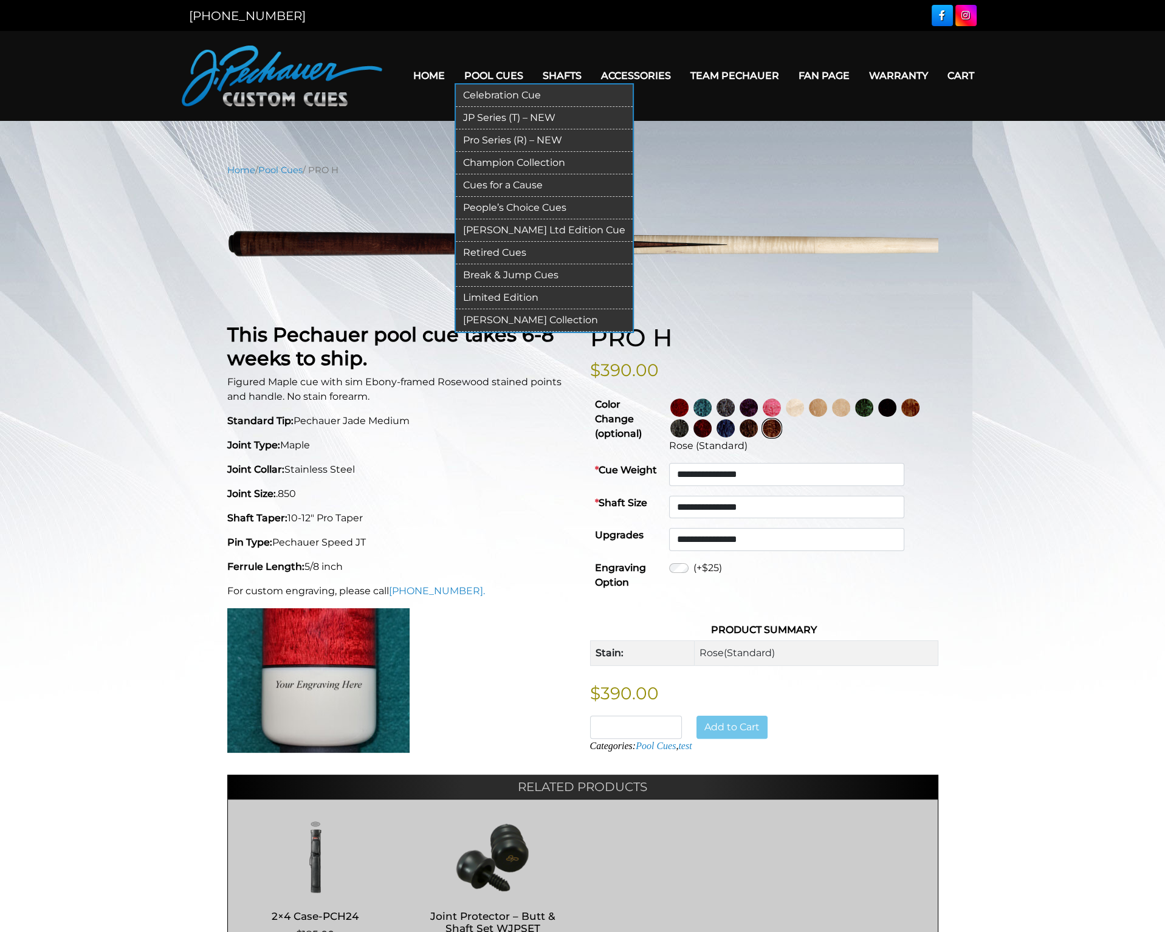
click at [493, 75] on link "Pool Cues" at bounding box center [494, 75] width 78 height 31
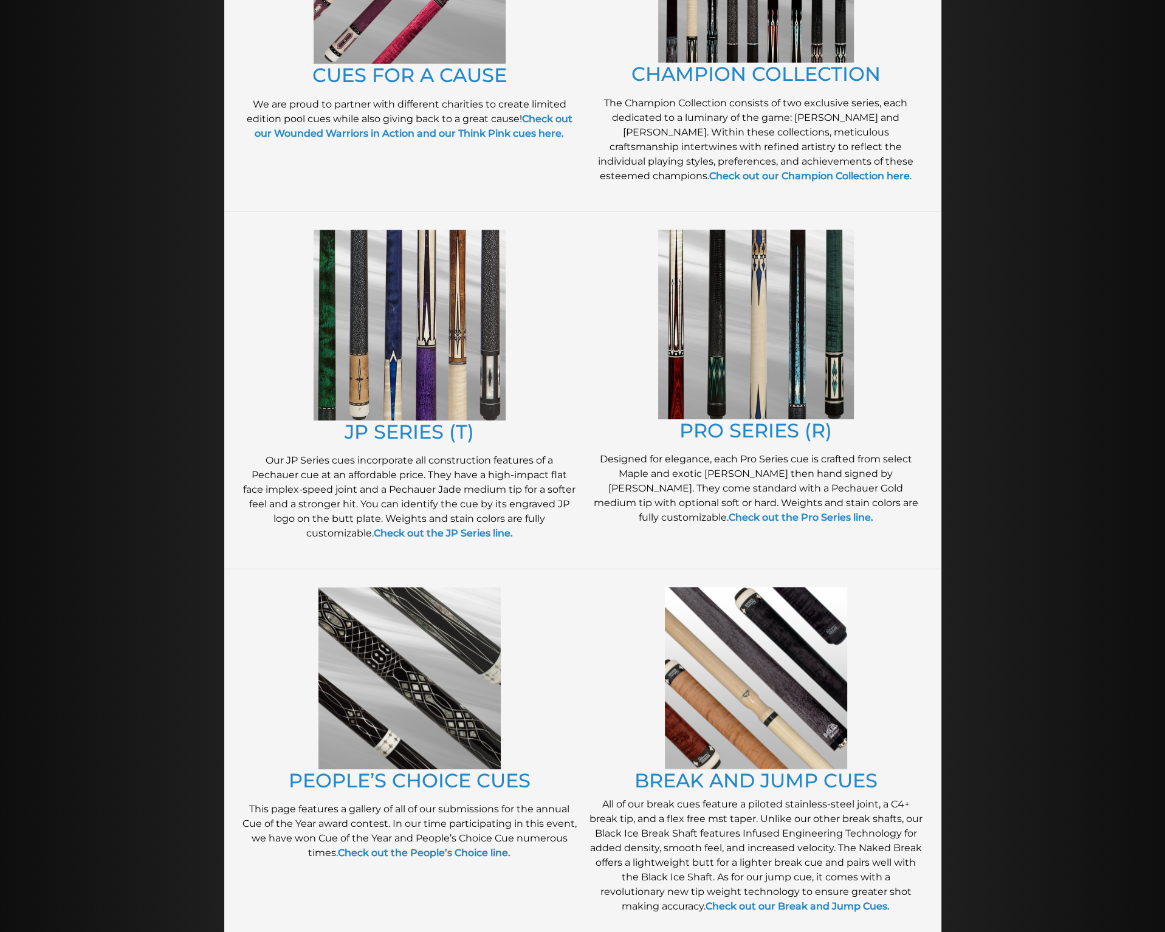
scroll to position [449, 0]
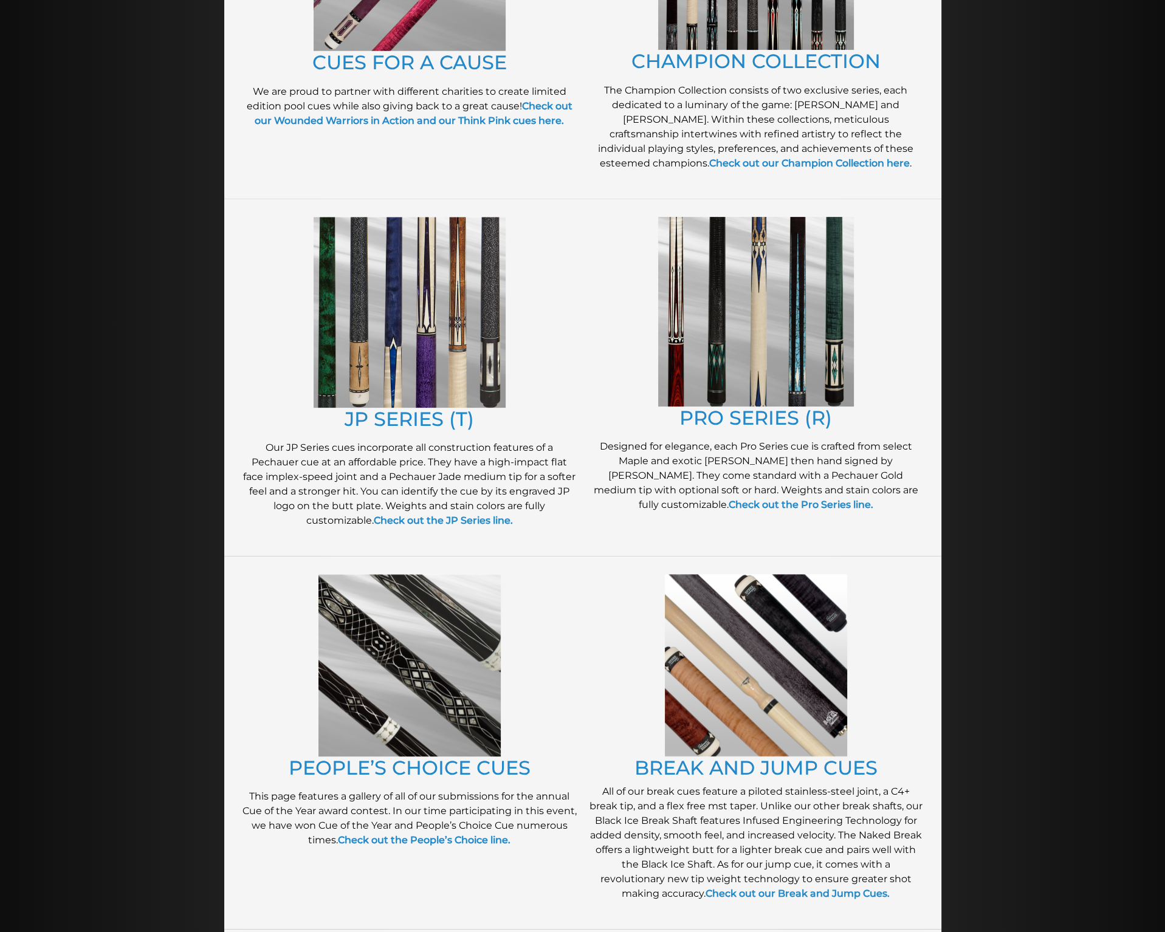
click at [726, 331] on img at bounding box center [756, 312] width 196 height 190
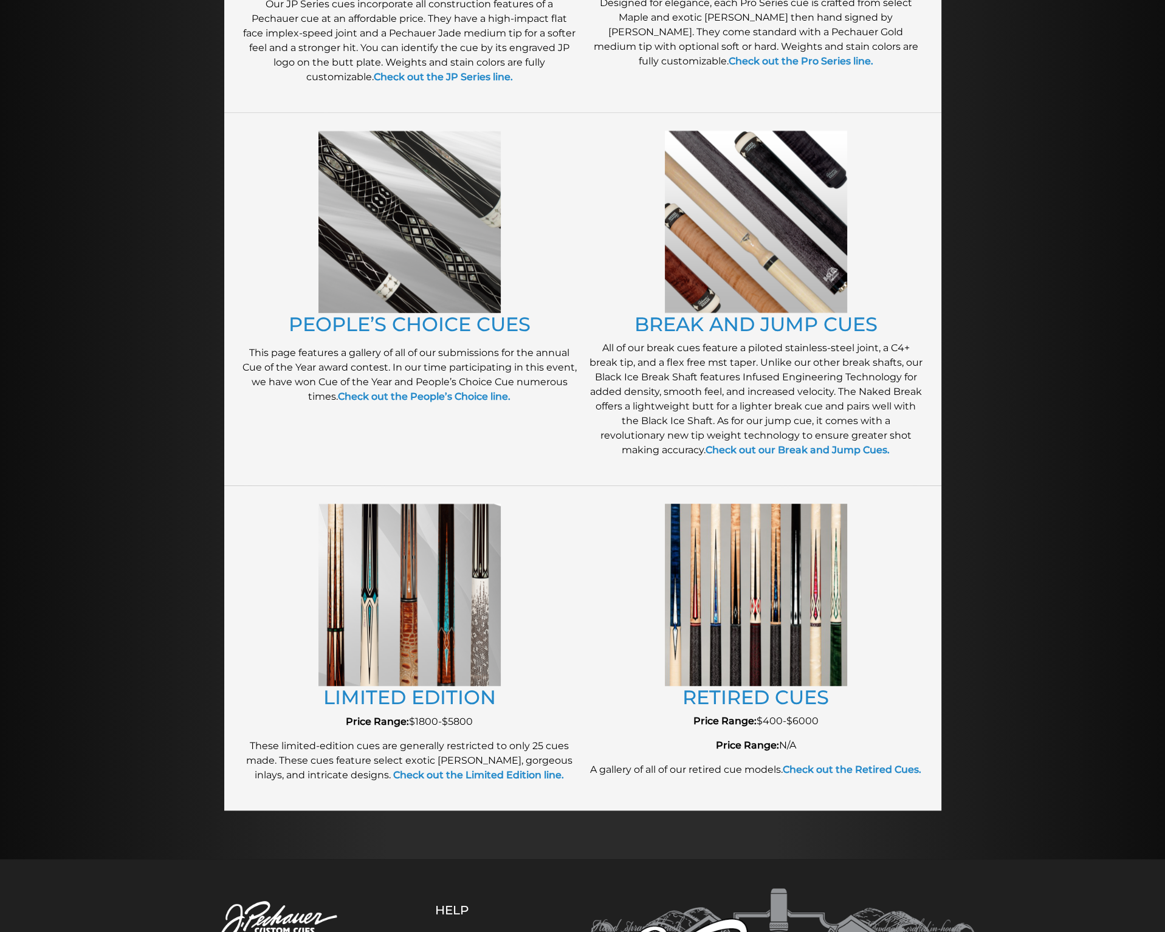
scroll to position [963, 0]
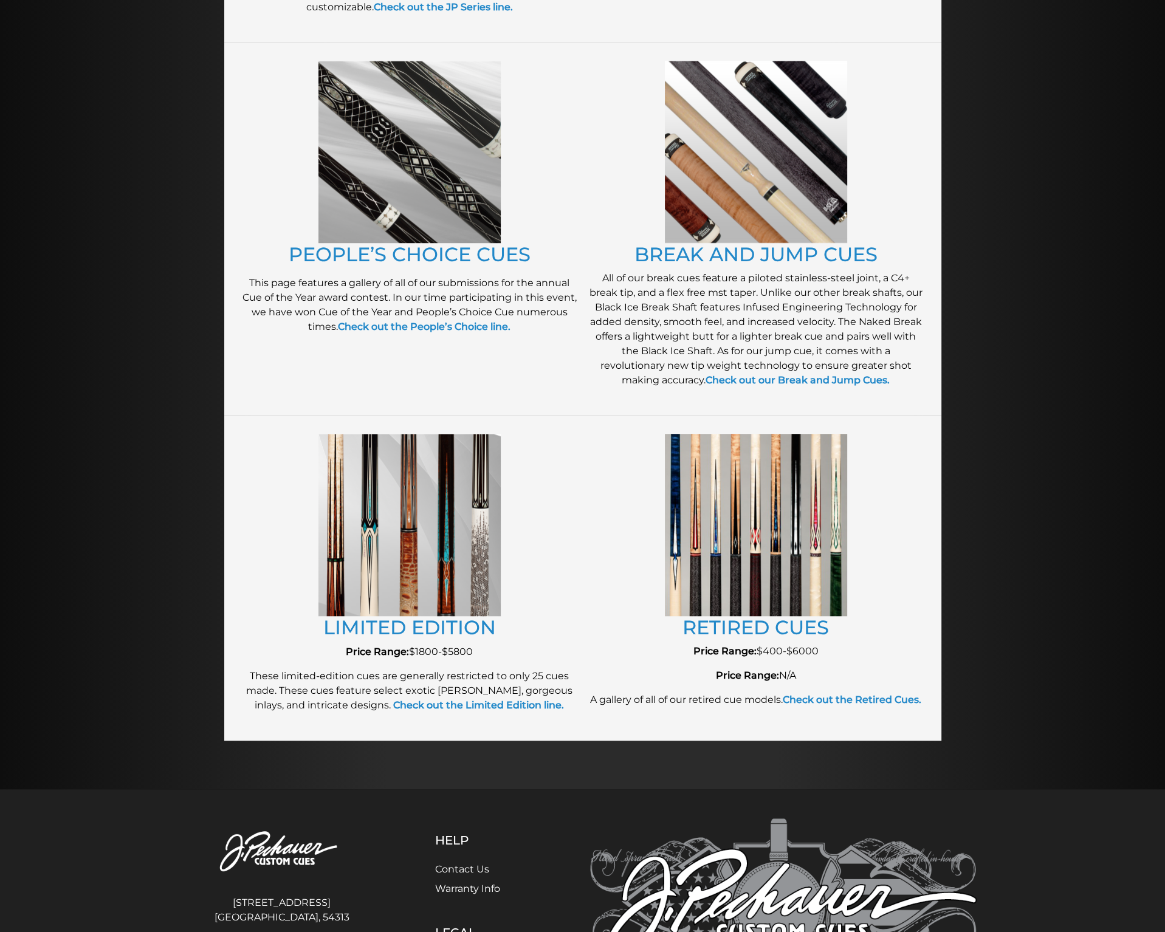
click at [718, 527] on img at bounding box center [756, 525] width 182 height 182
click at [743, 628] on link "RETIRED CUES" at bounding box center [755, 628] width 146 height 24
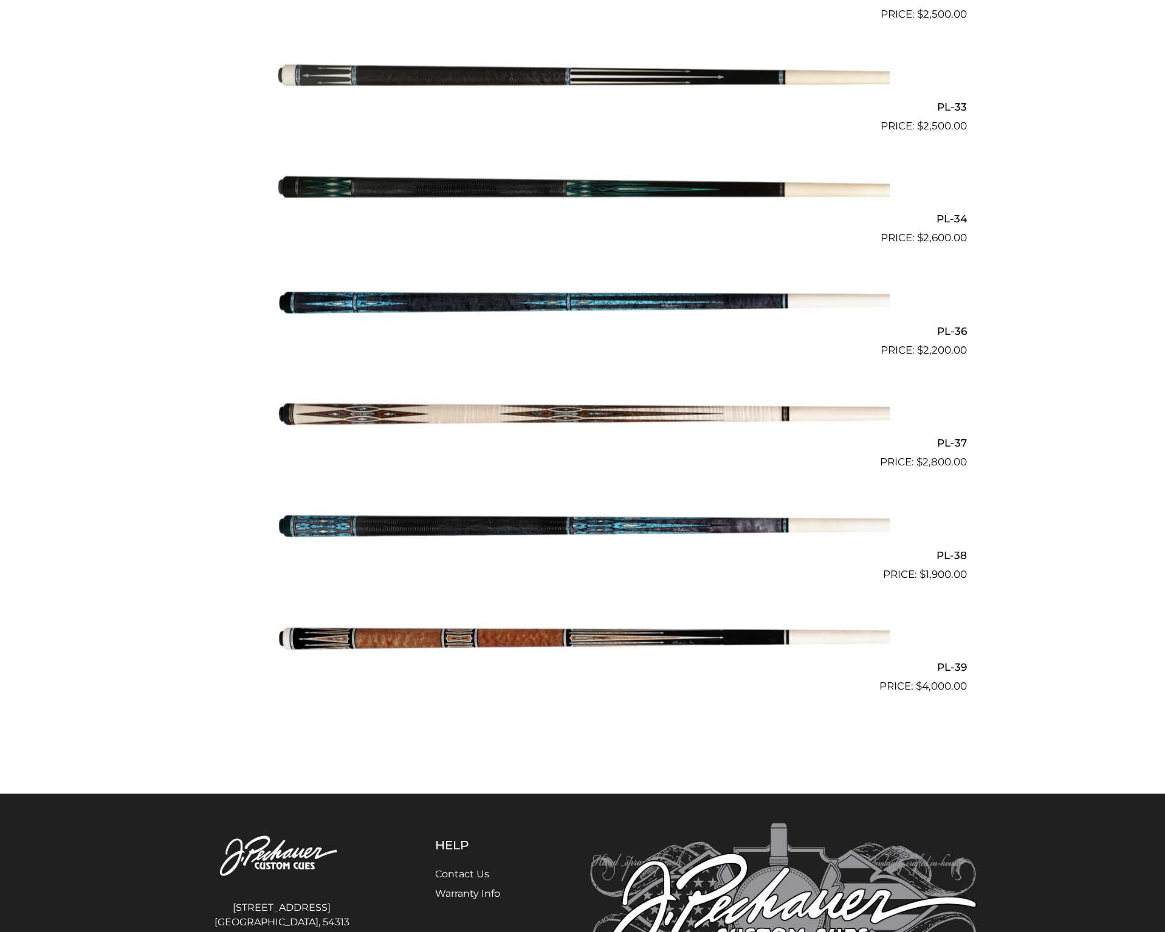
scroll to position [3080, 0]
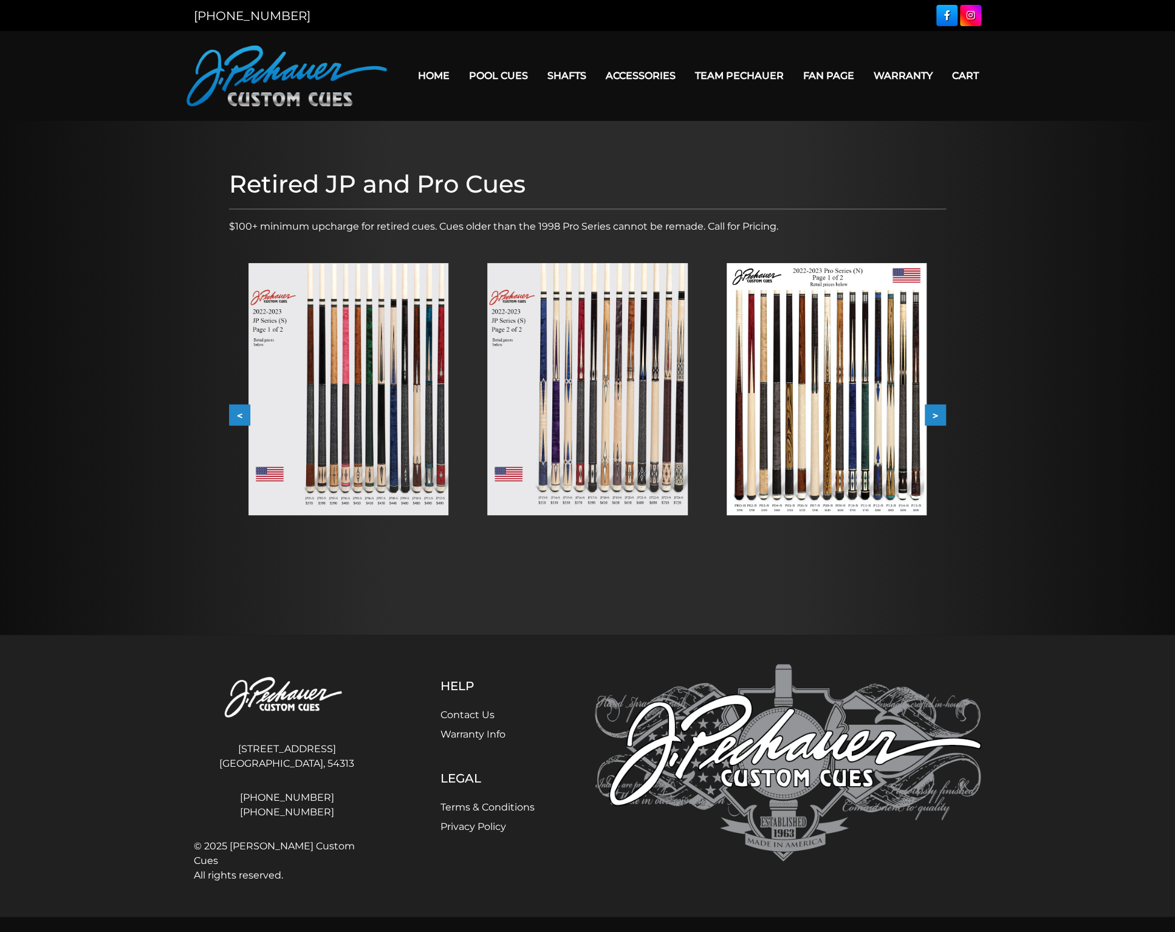
click at [376, 342] on img at bounding box center [349, 389] width 200 height 252
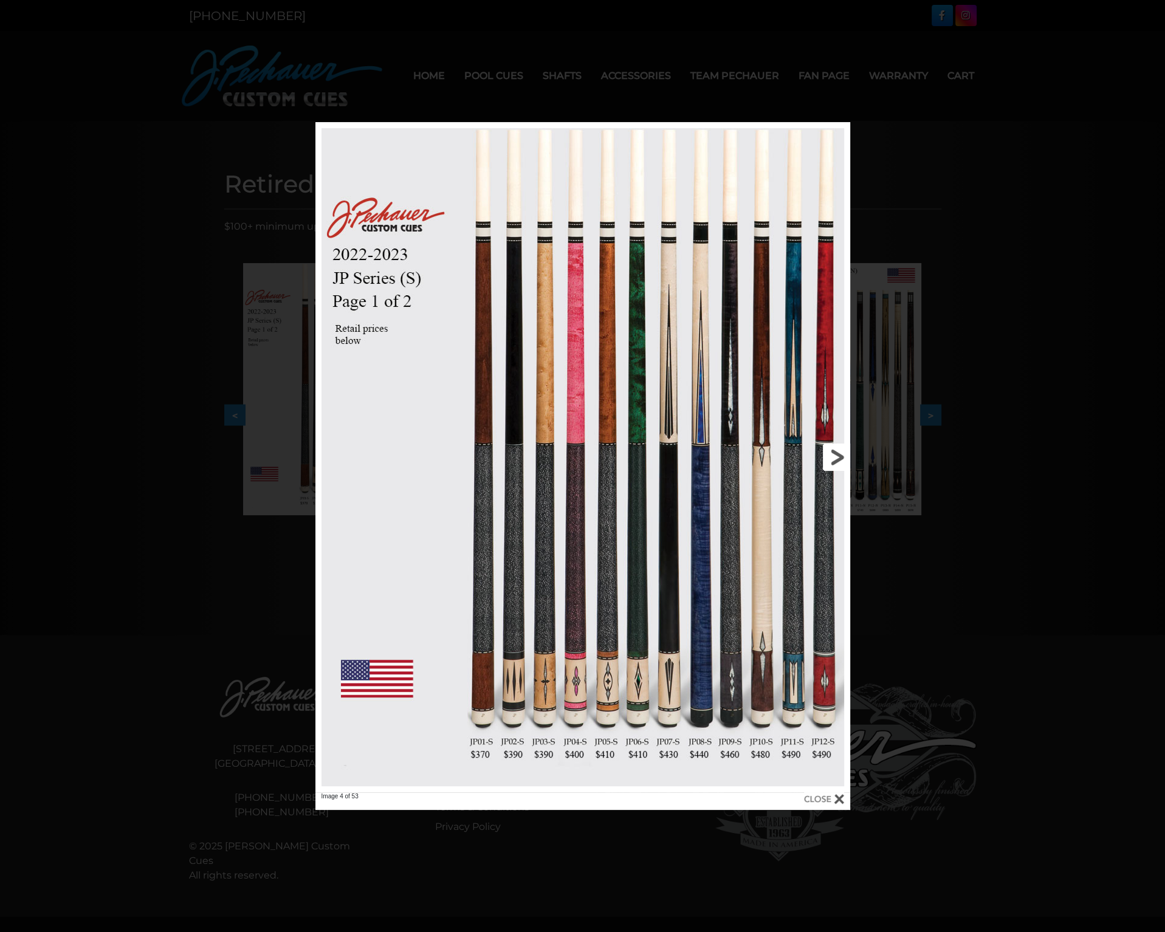
click at [835, 458] on link at bounding box center [730, 457] width 241 height 670
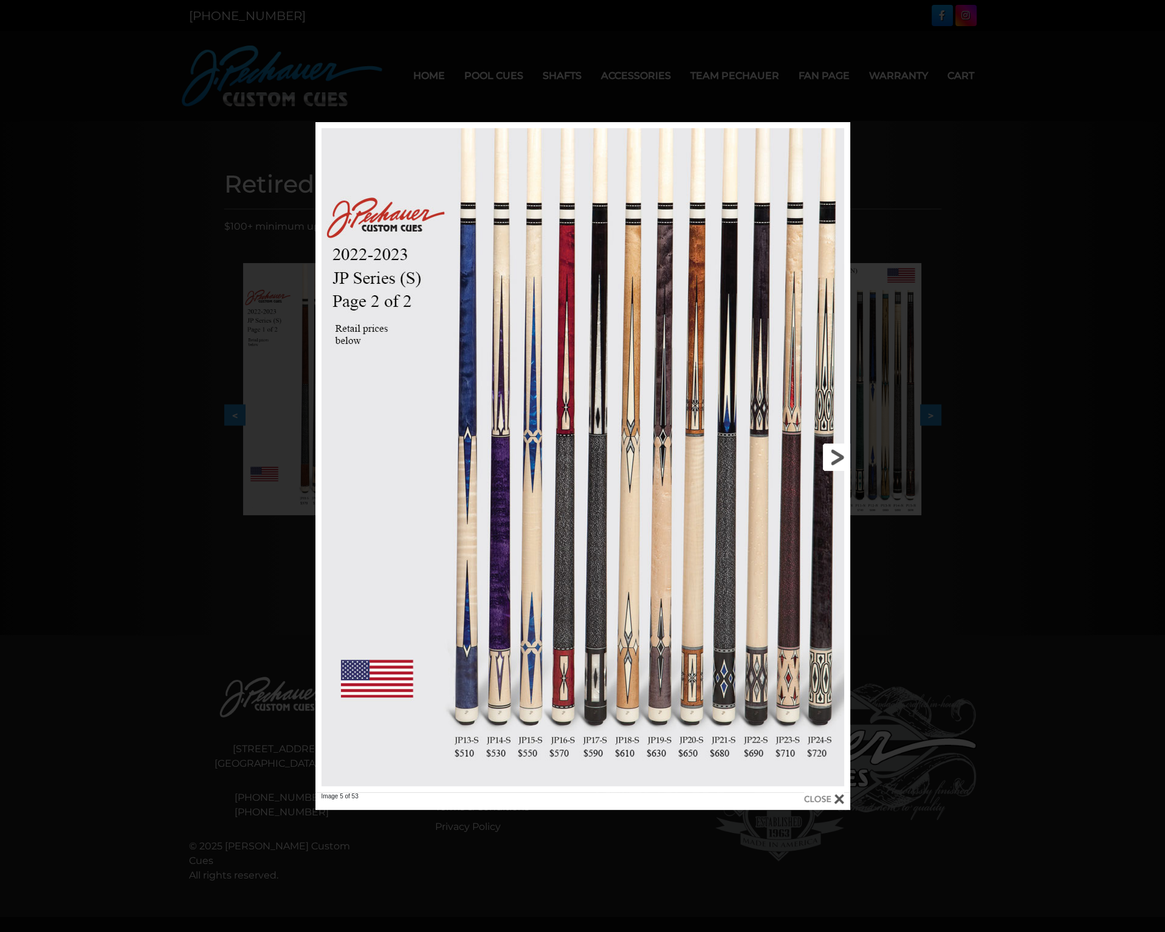
click at [826, 455] on link at bounding box center [730, 457] width 241 height 670
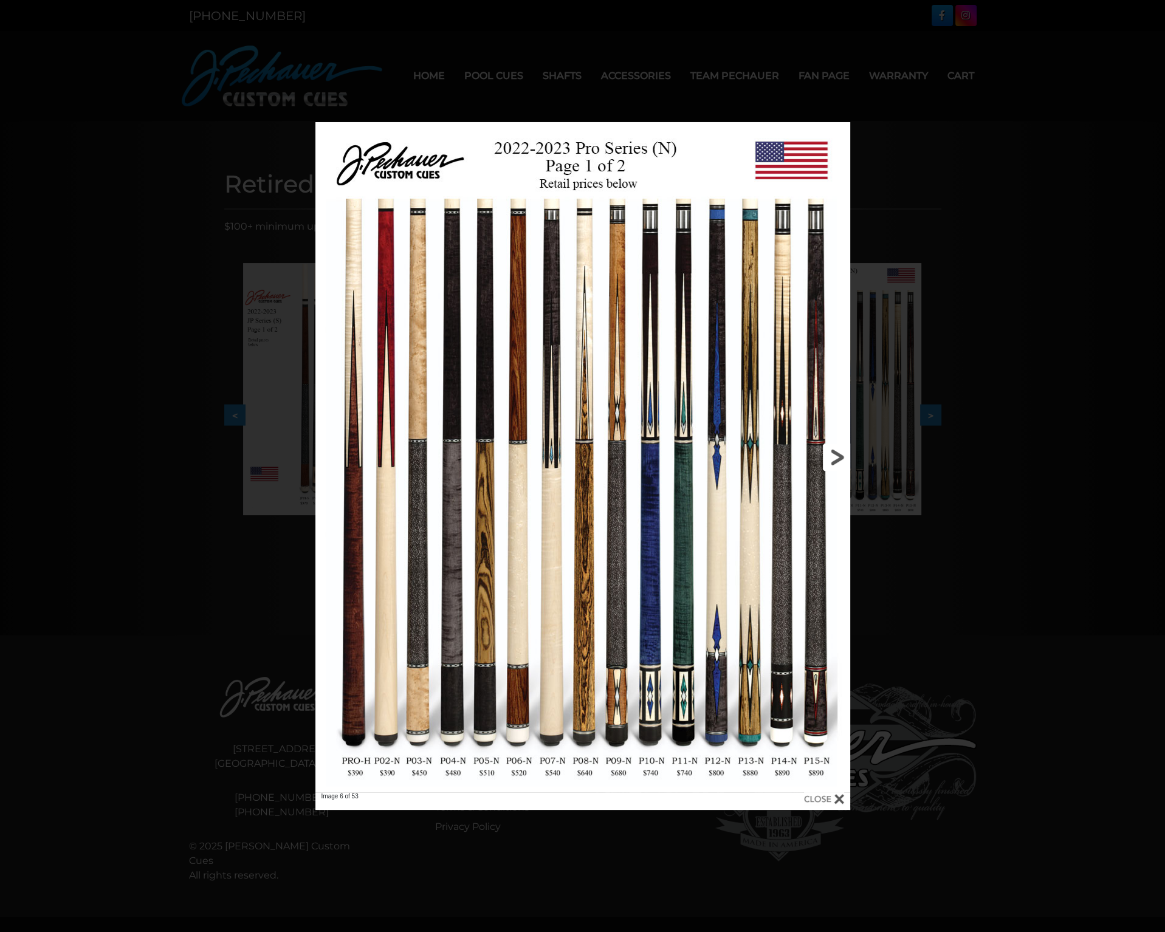
click at [833, 456] on link at bounding box center [730, 457] width 241 height 670
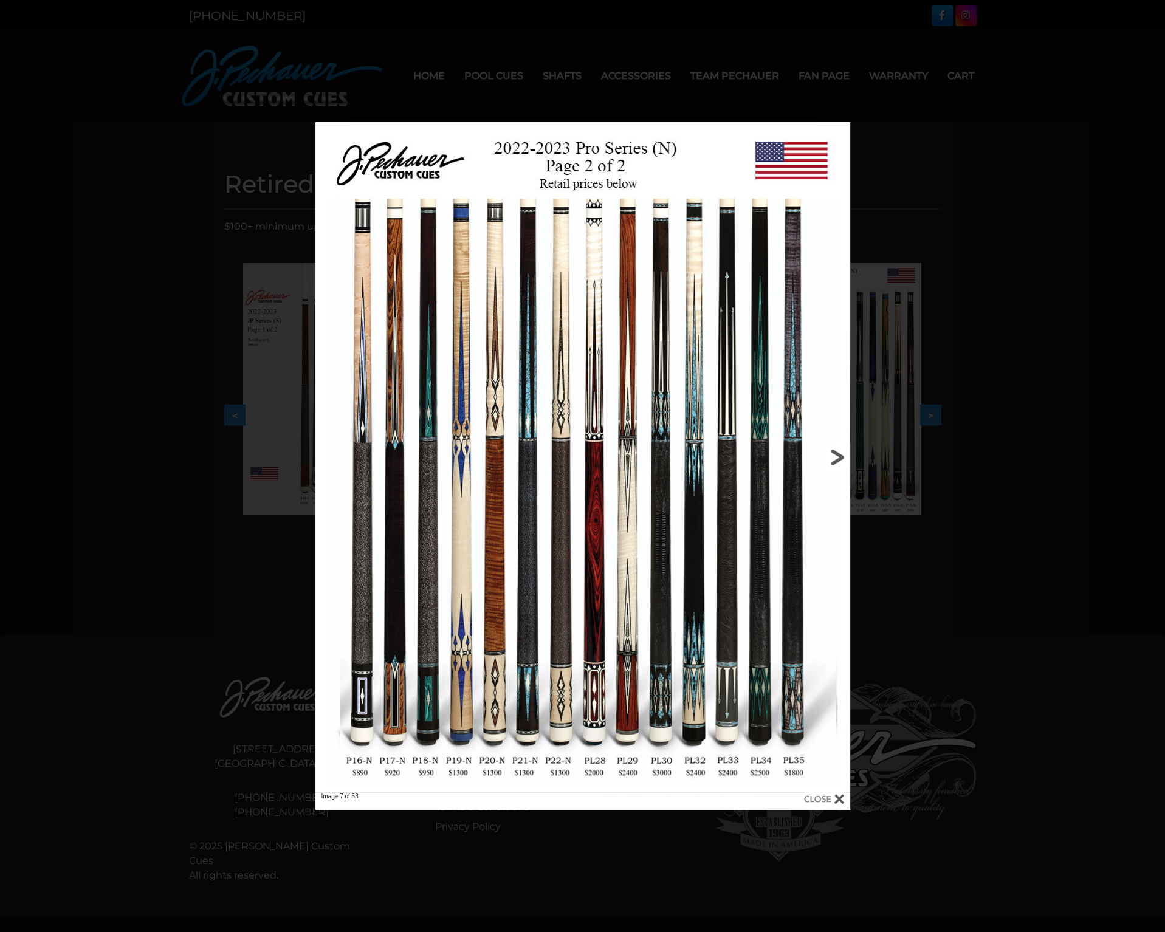
click at [841, 458] on link at bounding box center [730, 457] width 241 height 670
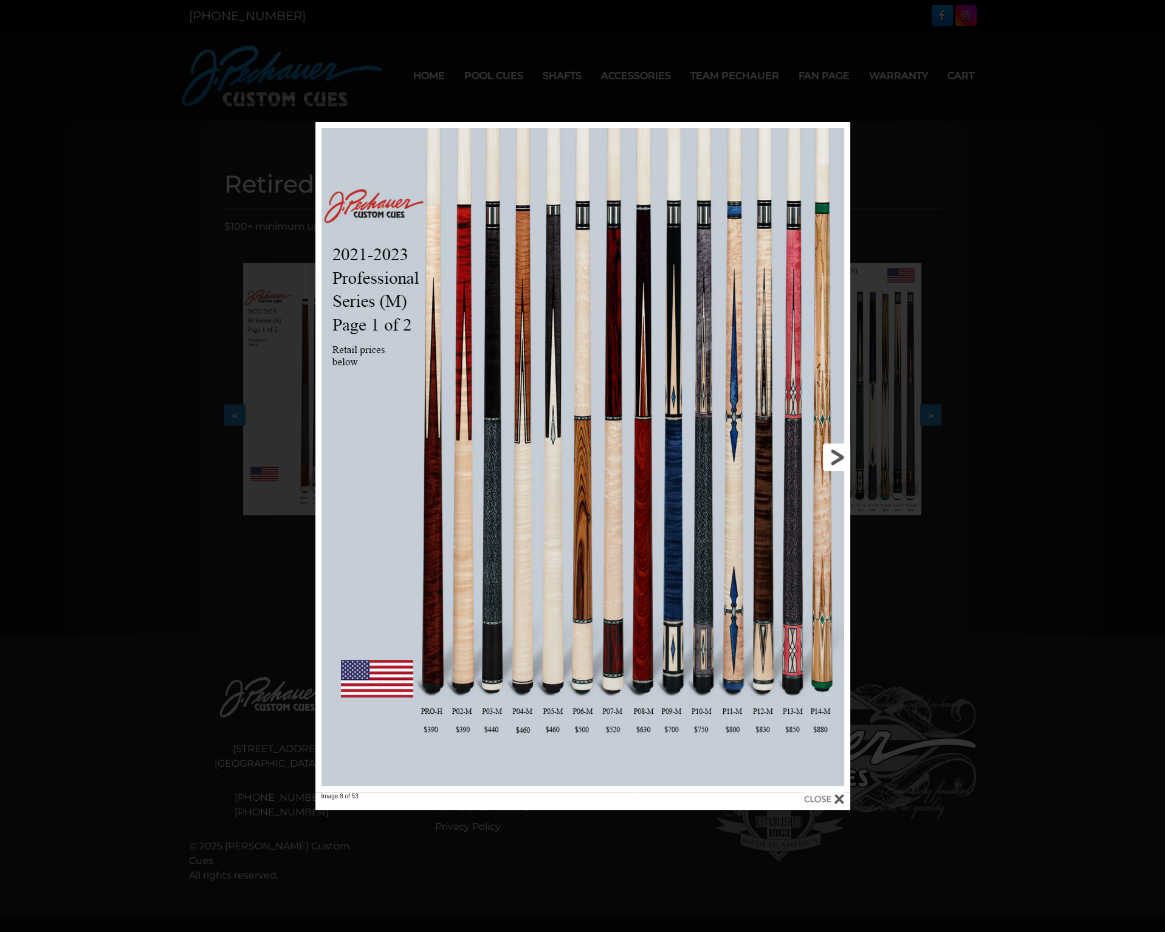
click at [840, 458] on link at bounding box center [730, 457] width 241 height 670
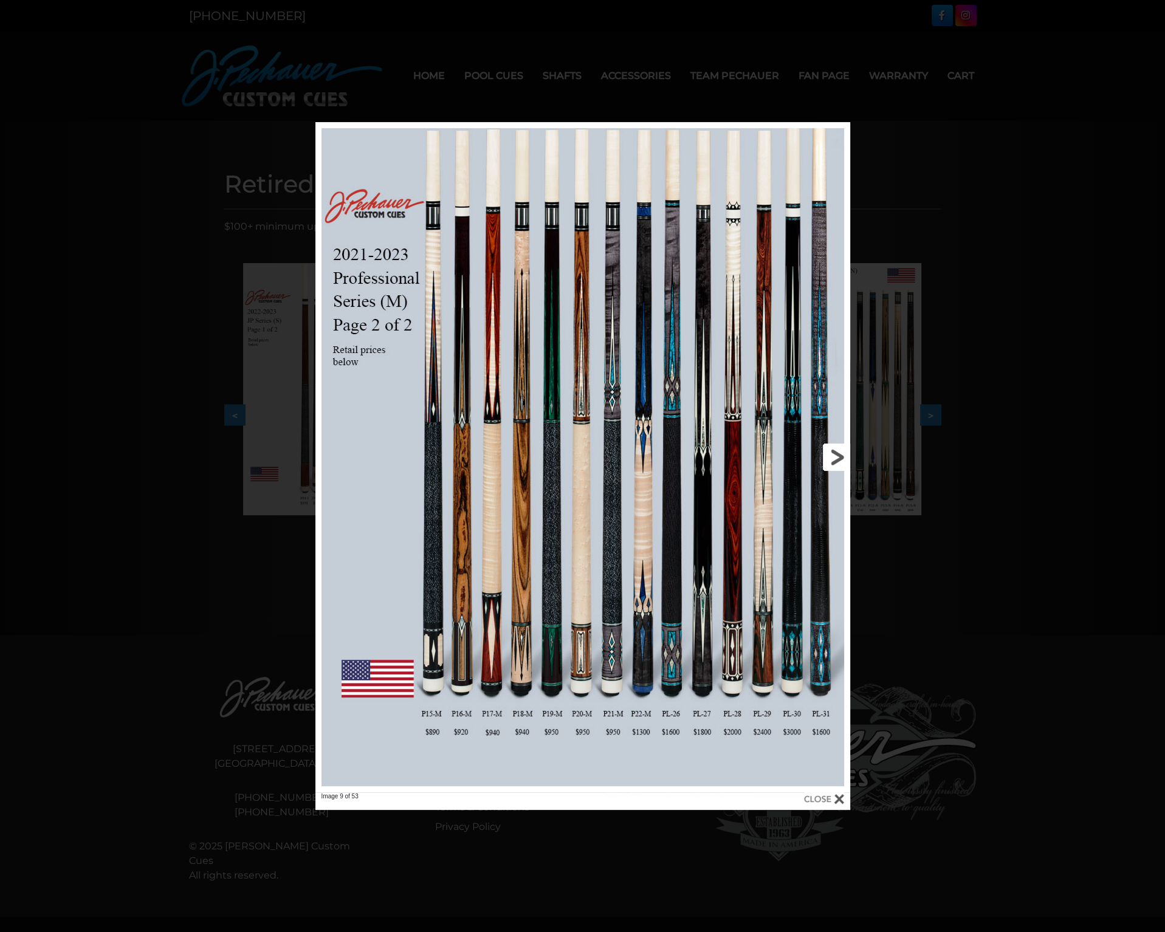
click at [840, 458] on link at bounding box center [730, 457] width 241 height 670
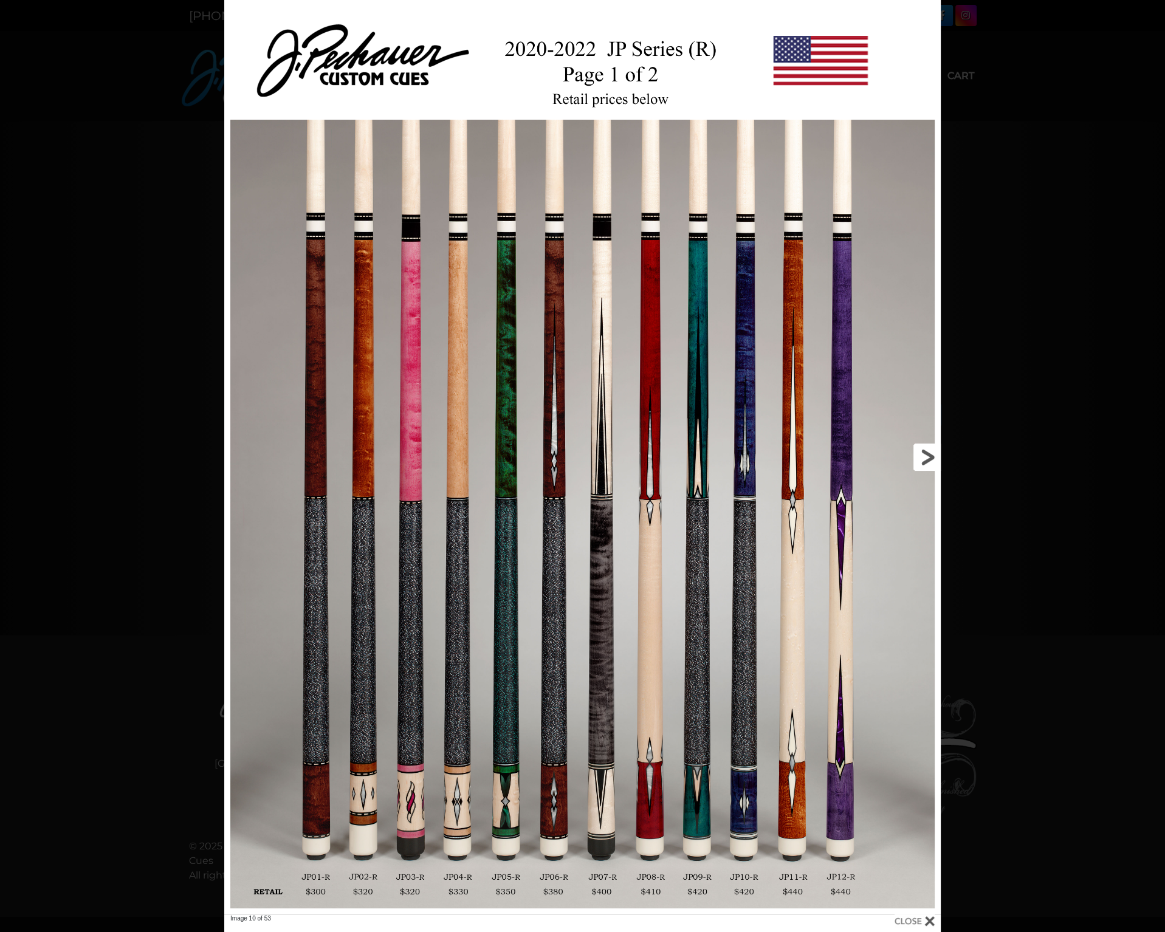
click at [927, 459] on link at bounding box center [779, 457] width 323 height 915
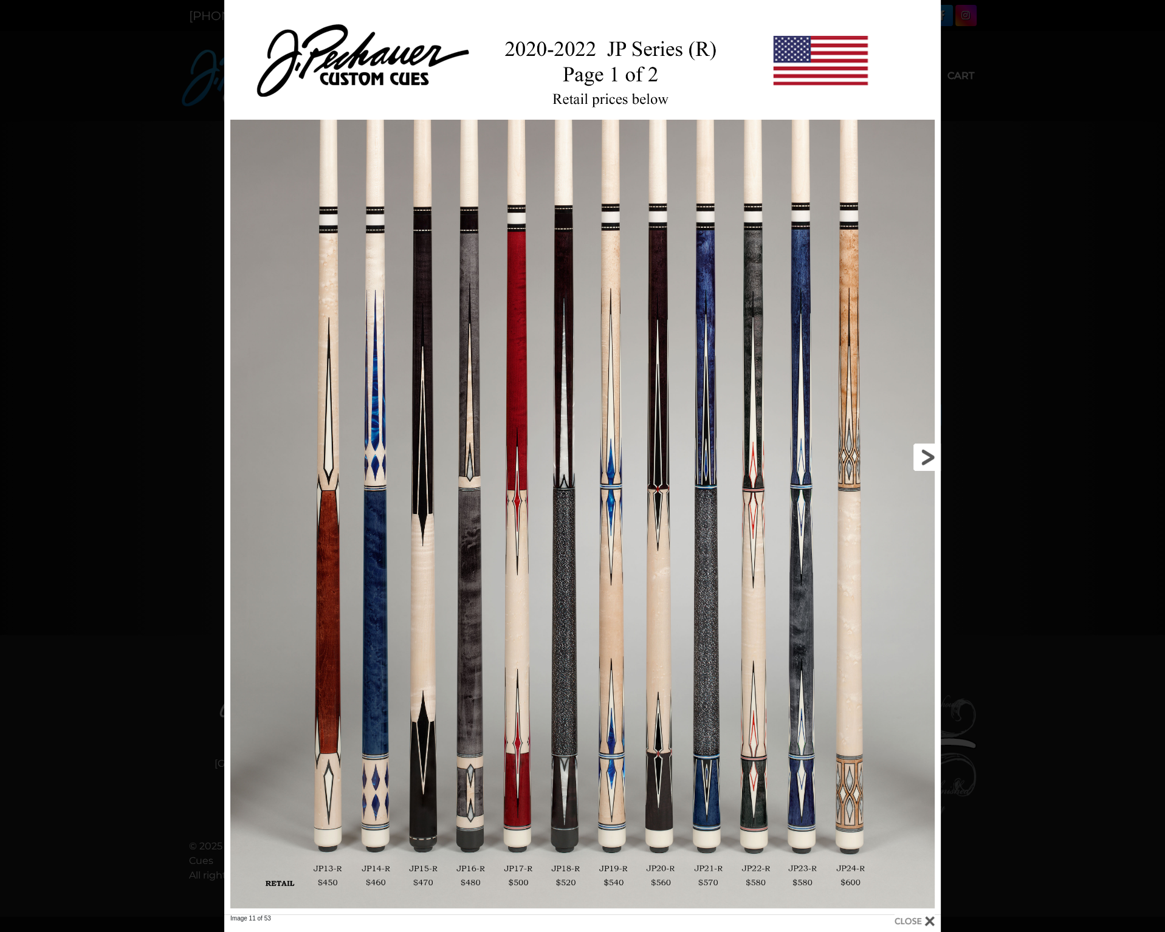
click at [927, 459] on link at bounding box center [779, 457] width 323 height 915
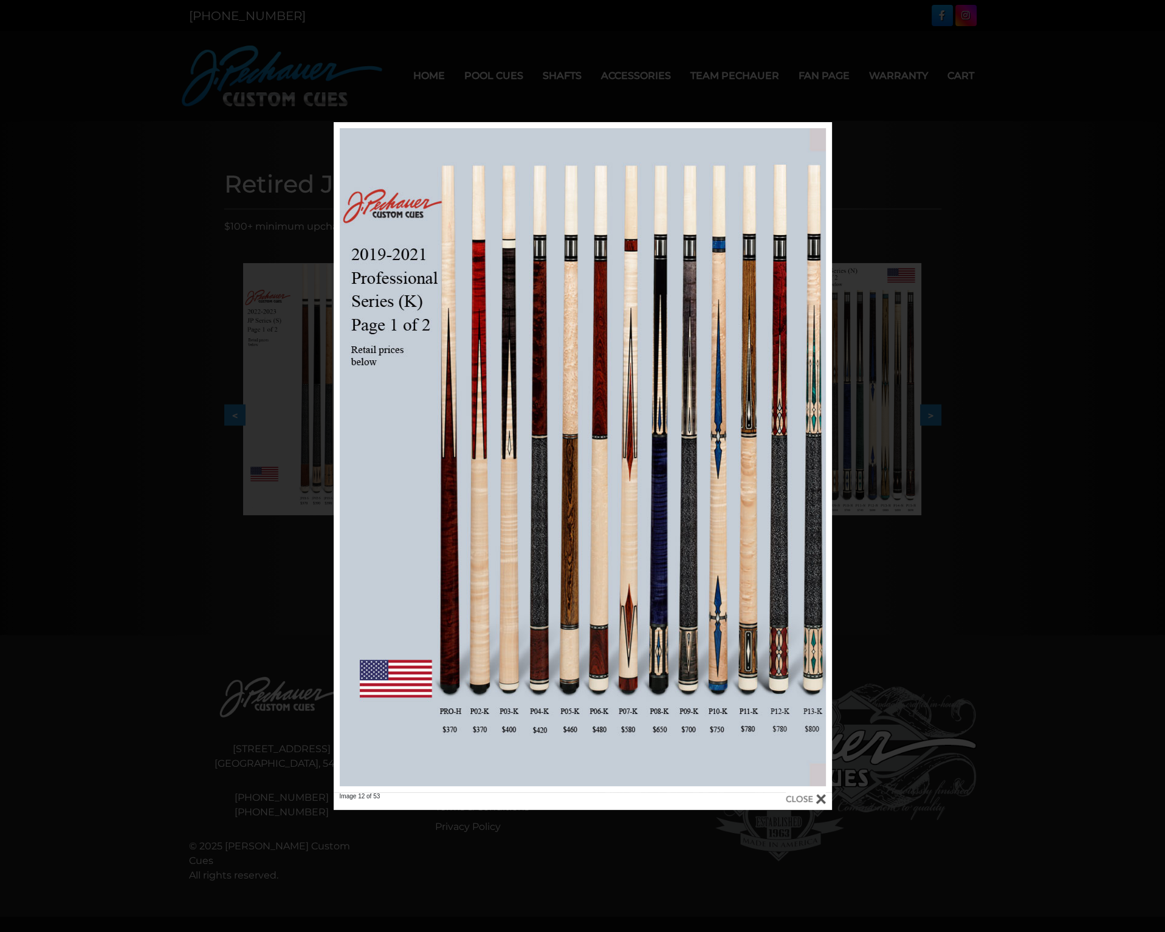
click at [1013, 157] on div "Image 12 of 53" at bounding box center [582, 466] width 1165 height 688
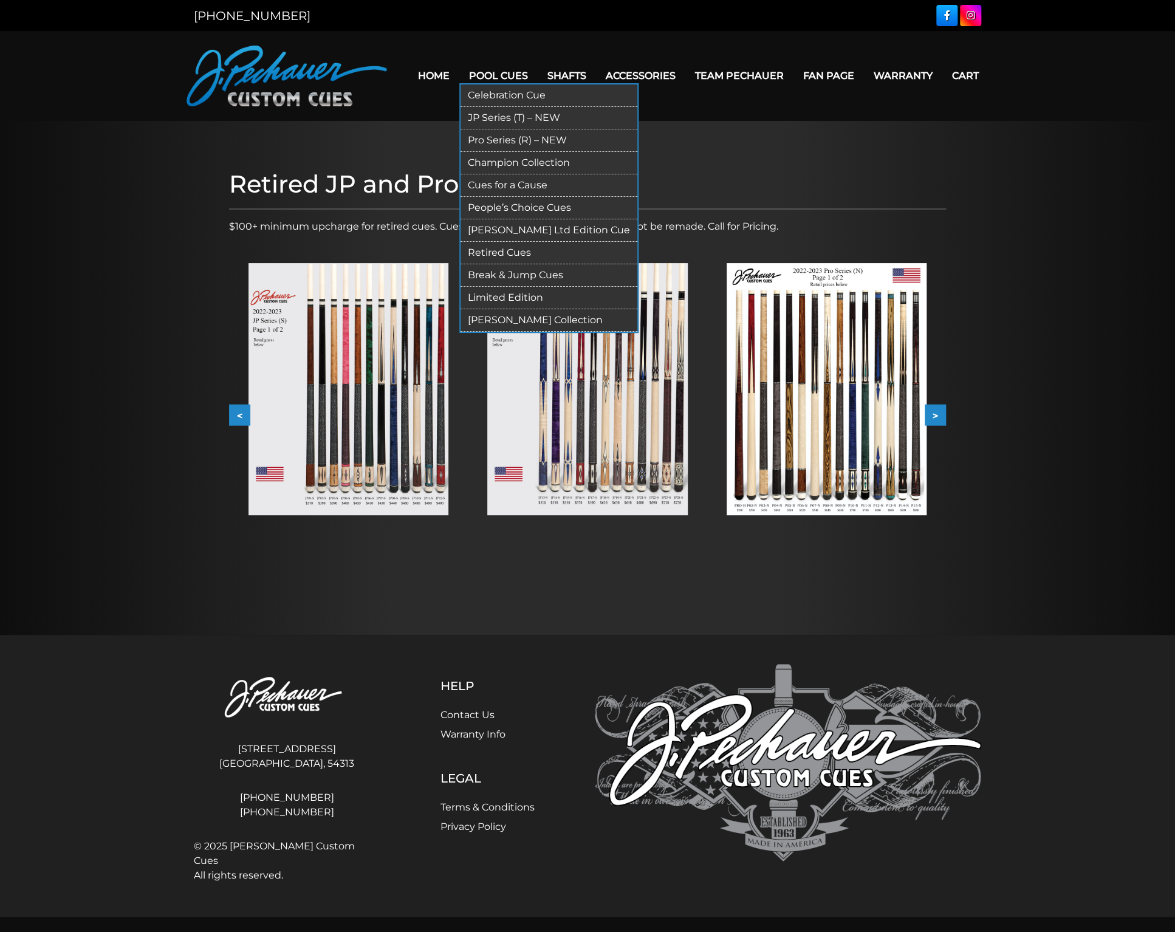
click at [500, 318] on link "[PERSON_NAME] Collection" at bounding box center [549, 320] width 177 height 22
click at [514, 293] on link "Limited Edition" at bounding box center [549, 298] width 177 height 22
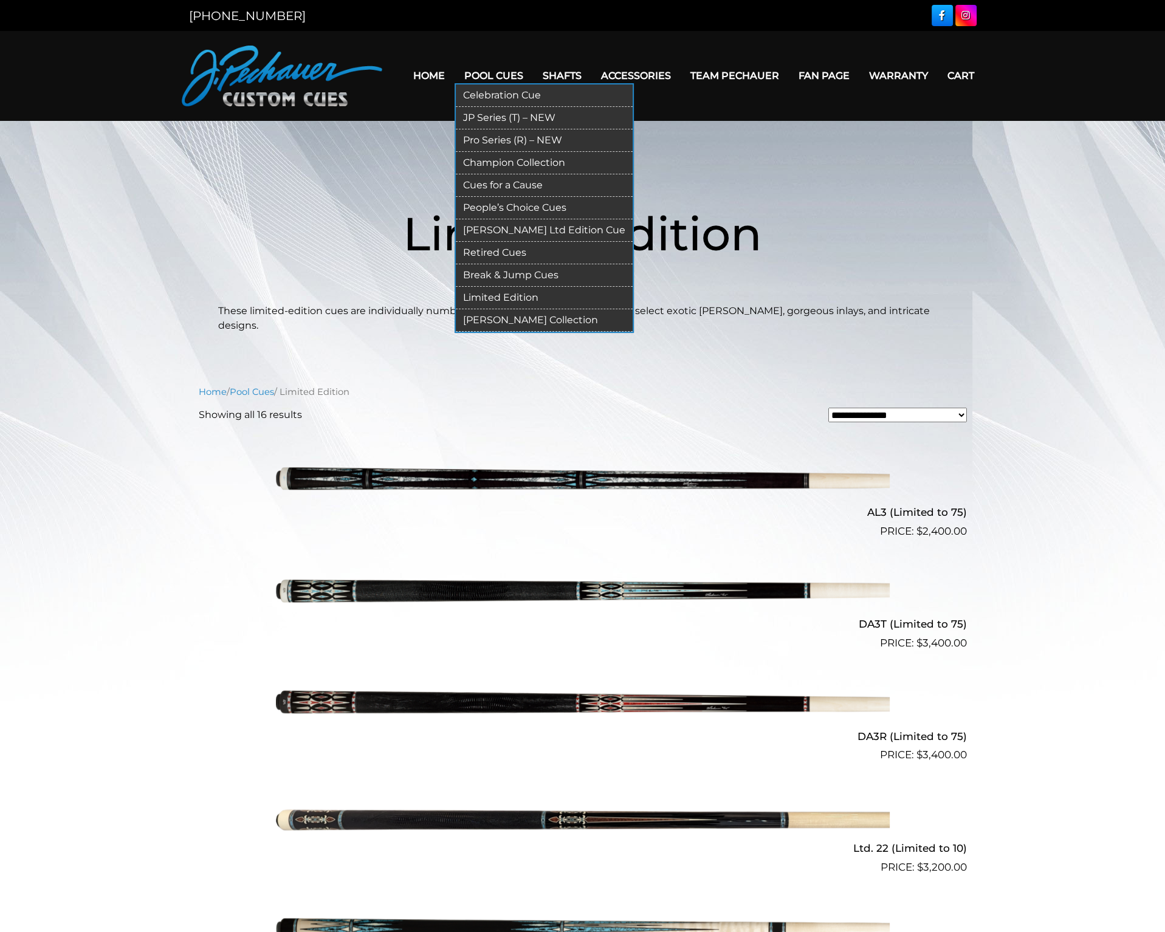
click at [497, 207] on link "People’s Choice Cues" at bounding box center [544, 208] width 177 height 22
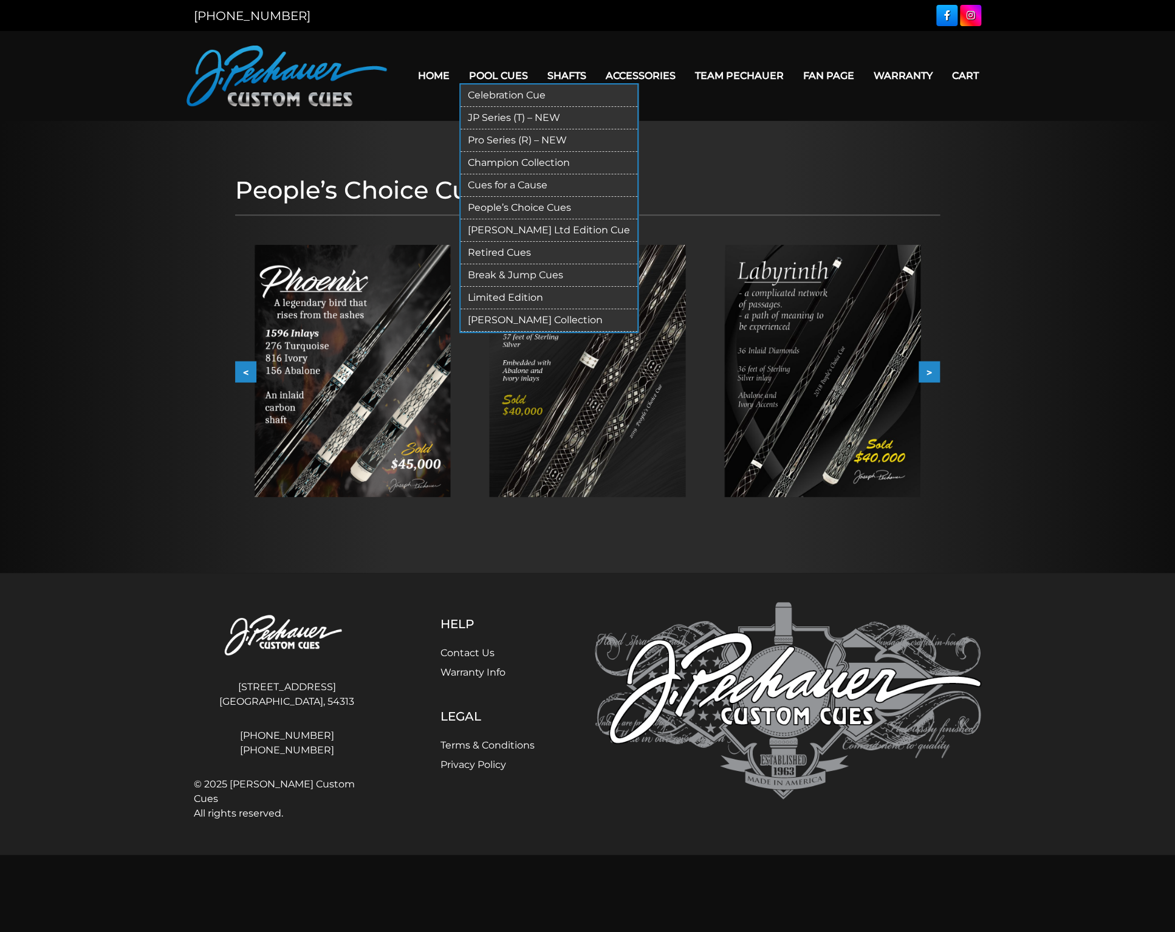
click at [485, 162] on link "Champion Collection" at bounding box center [549, 163] width 177 height 22
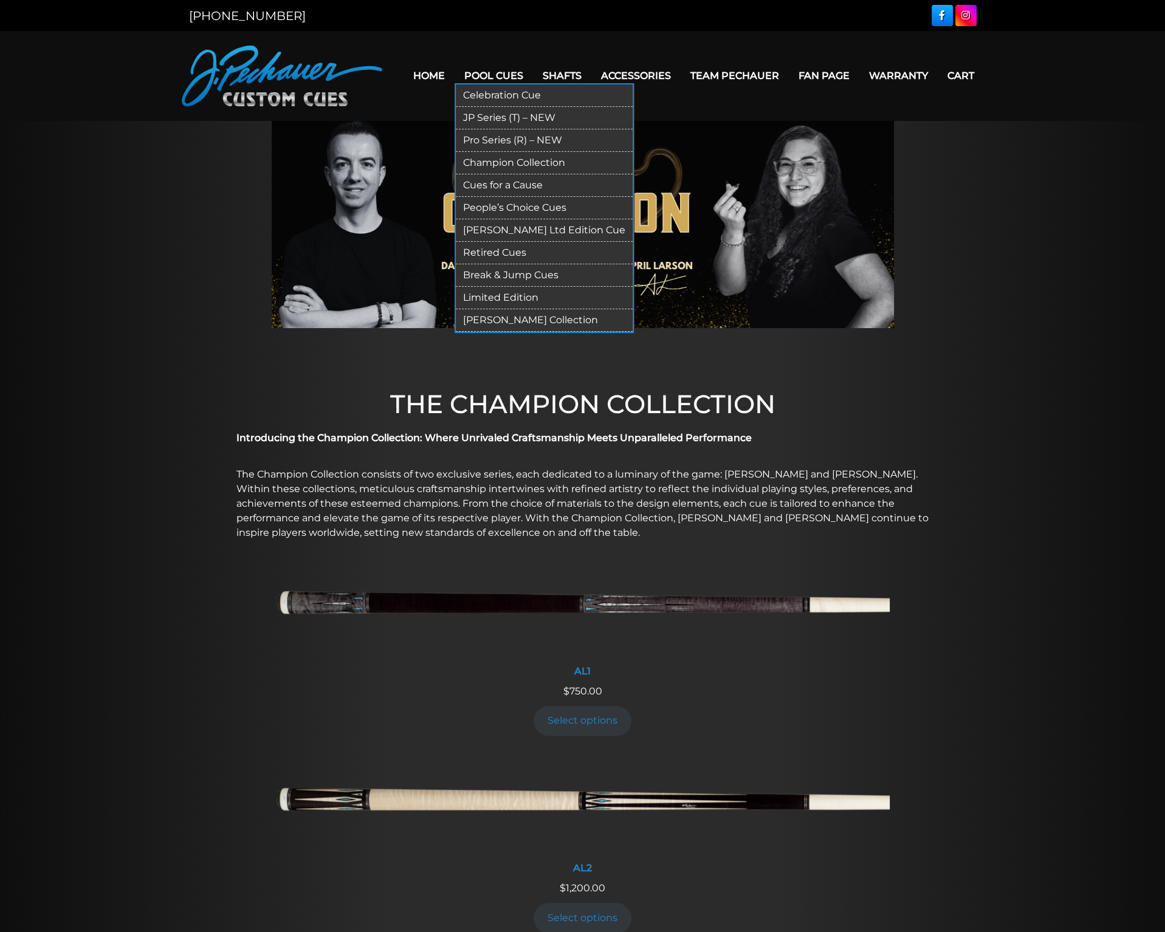
click at [483, 138] on link "Pro Series (R) – NEW" at bounding box center [544, 140] width 177 height 22
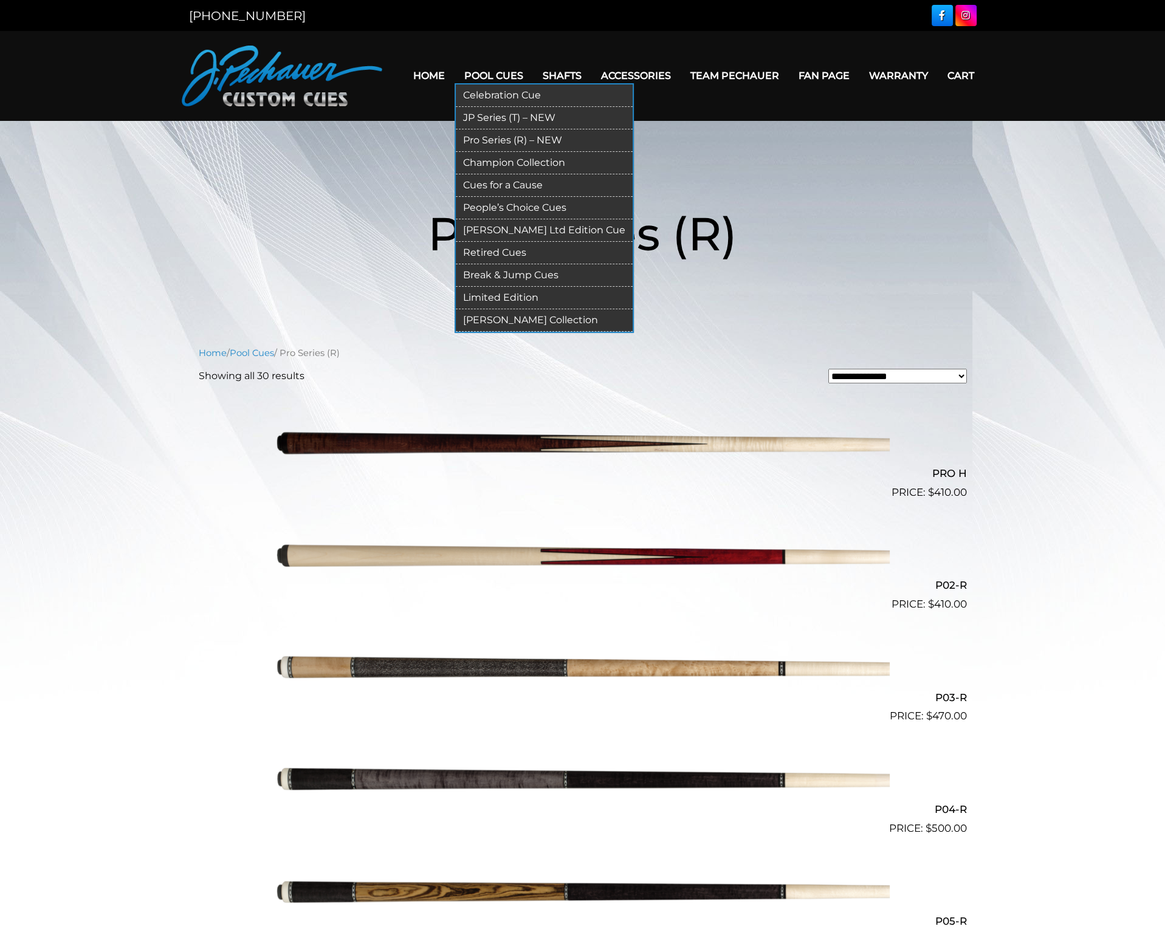
click at [481, 115] on link "JP Series (T) – NEW" at bounding box center [544, 118] width 177 height 22
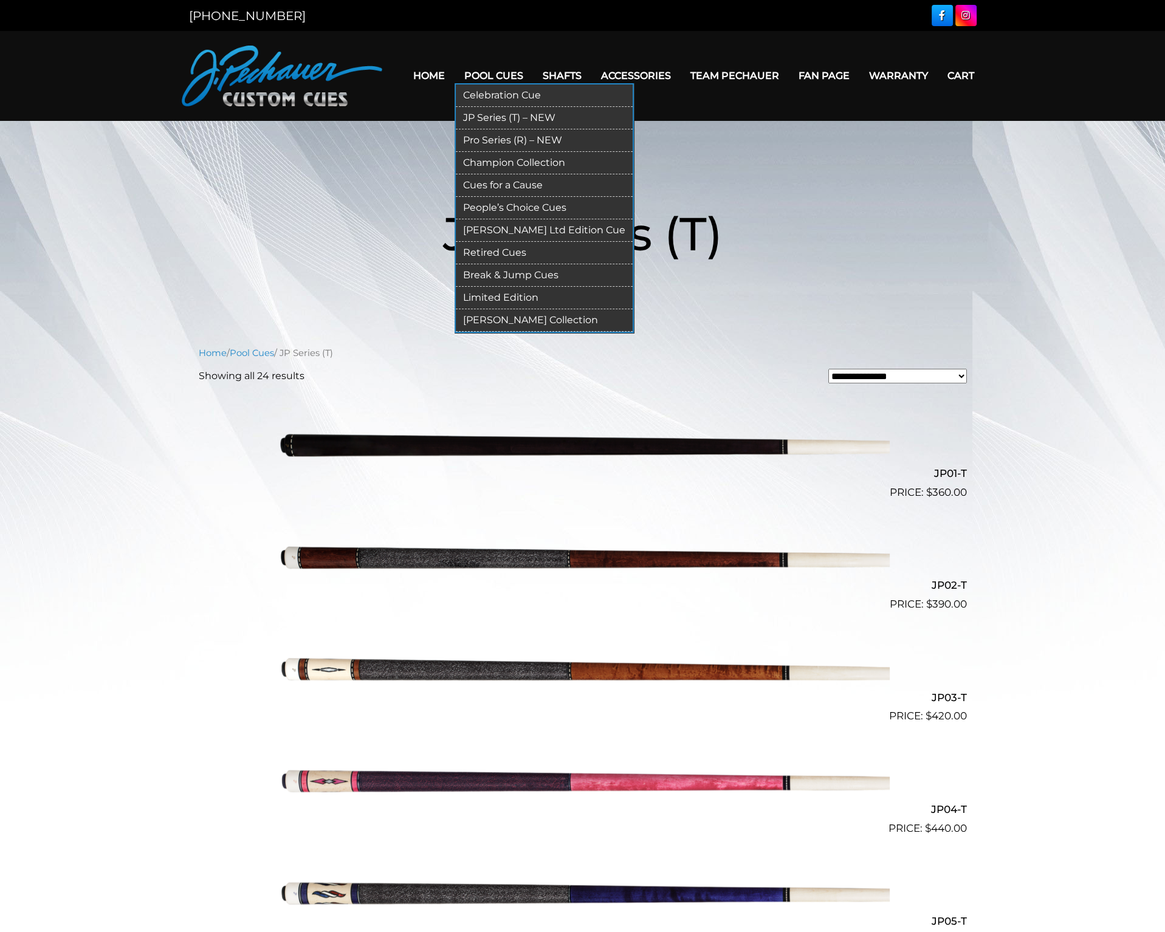
click at [490, 94] on link "Celebration Cue" at bounding box center [544, 95] width 177 height 22
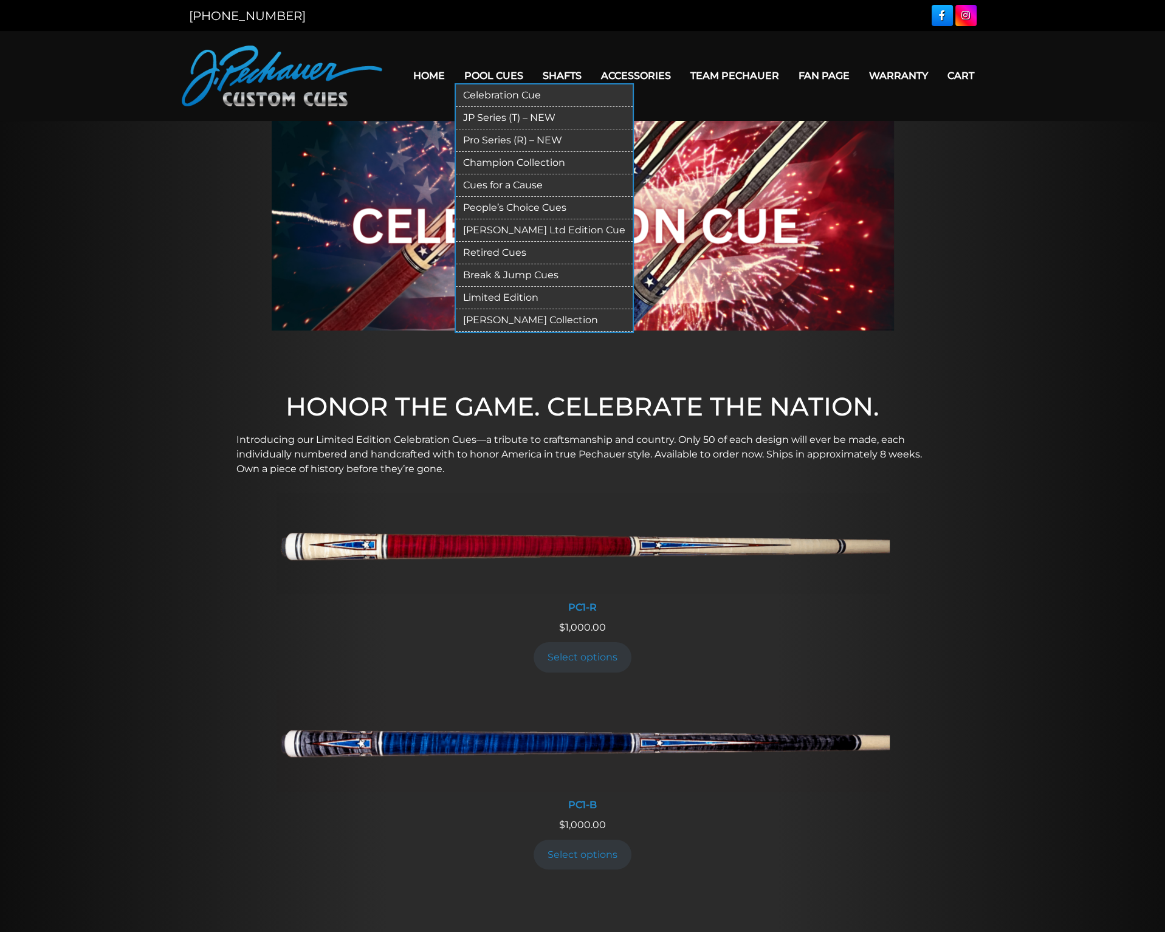
click at [488, 249] on link "Retired Cues" at bounding box center [544, 253] width 177 height 22
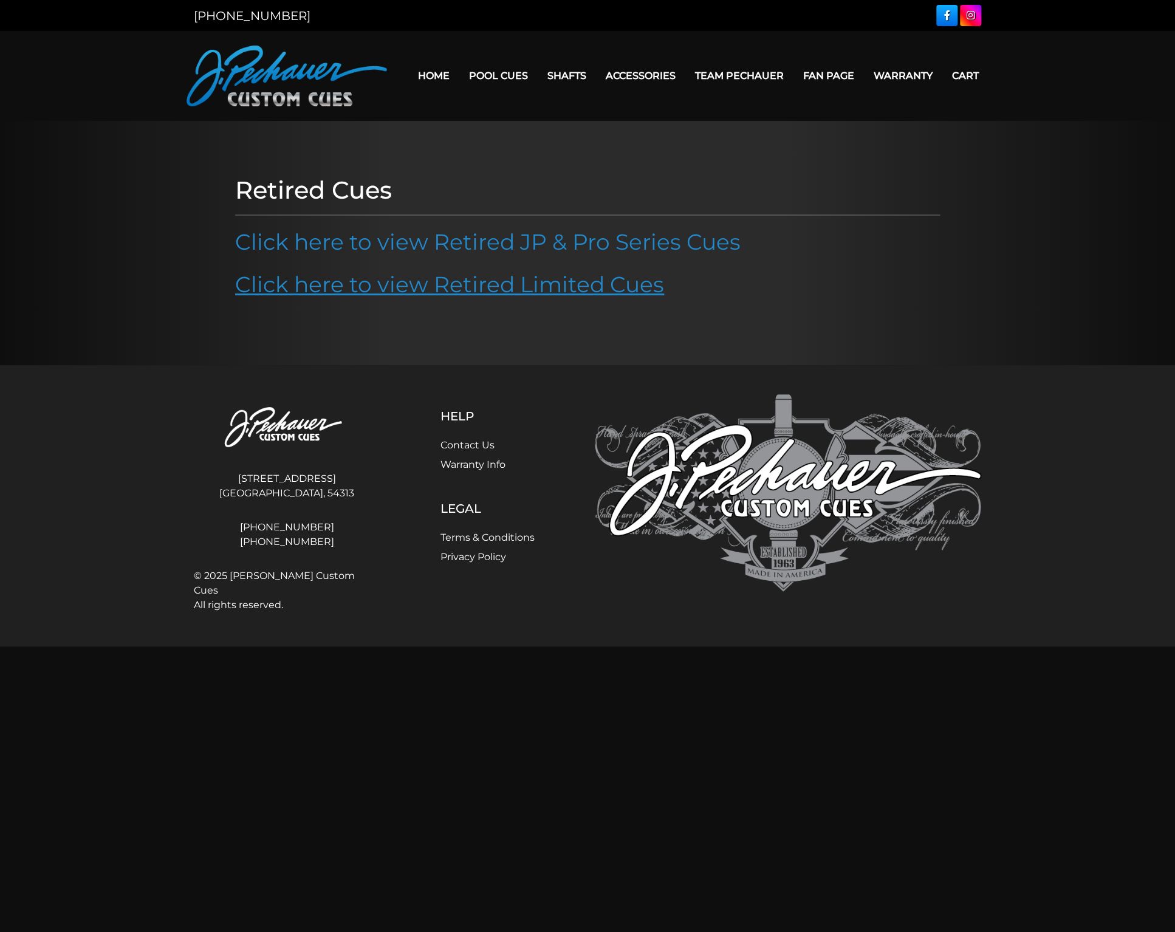
click at [406, 287] on link "Click here to view Retired Limited Cues" at bounding box center [449, 284] width 429 height 27
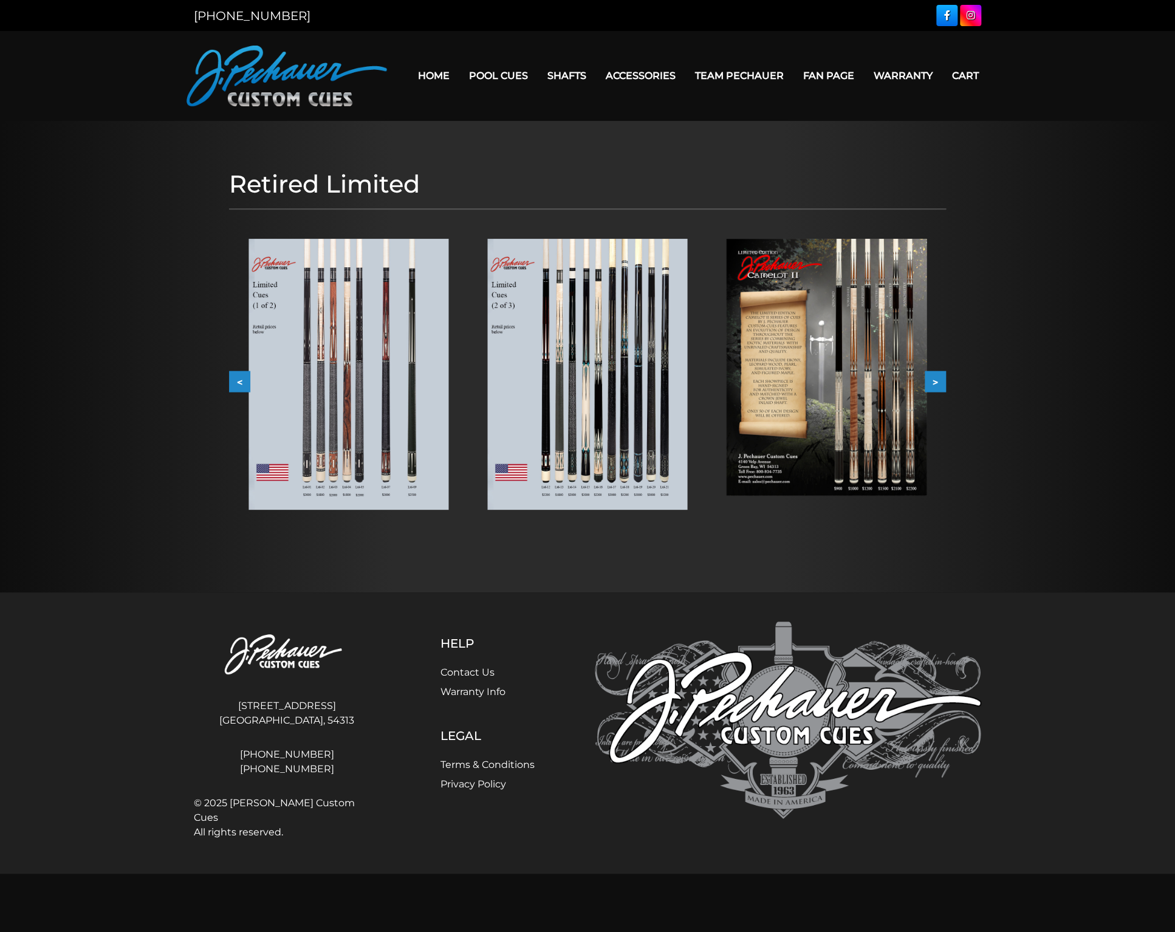
click at [940, 386] on button ">" at bounding box center [935, 381] width 21 height 21
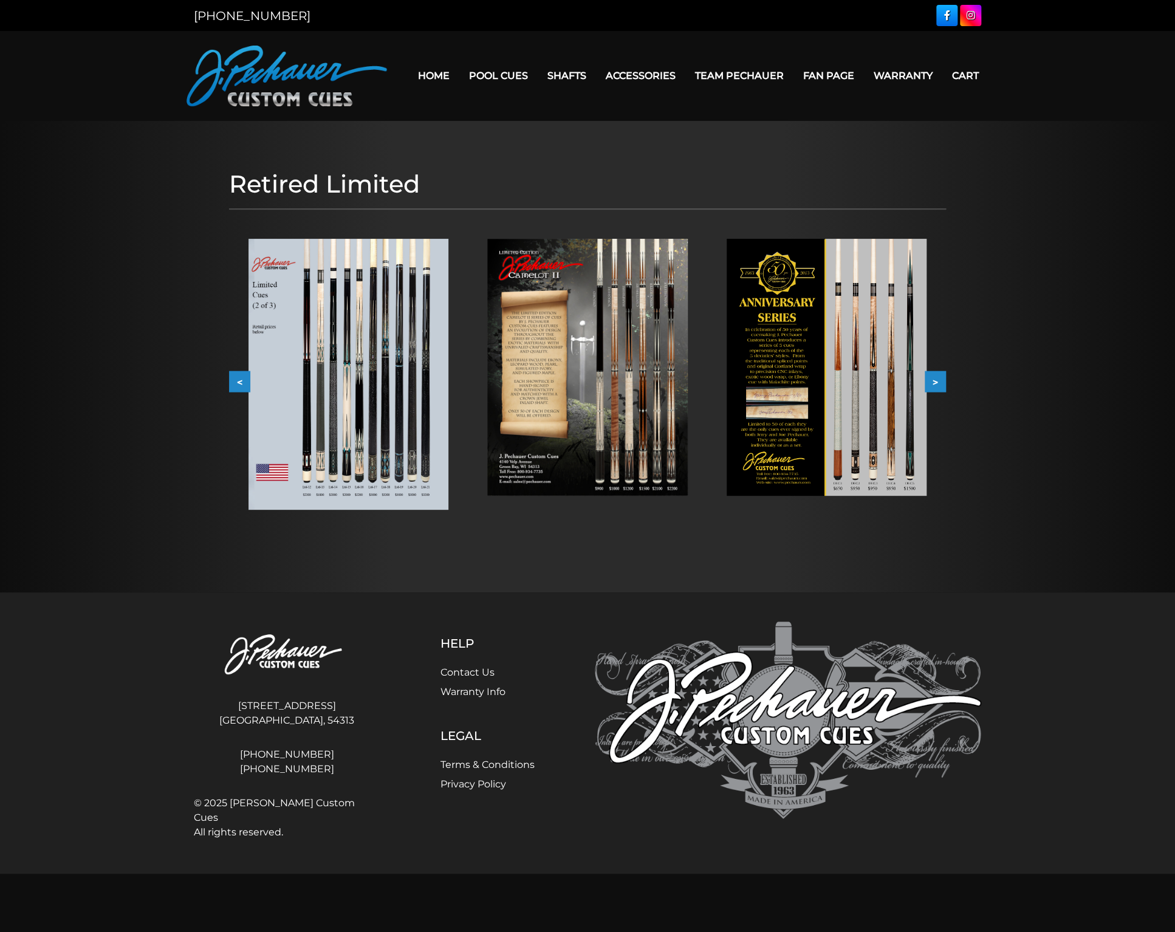
click at [940, 380] on button ">" at bounding box center [935, 381] width 21 height 21
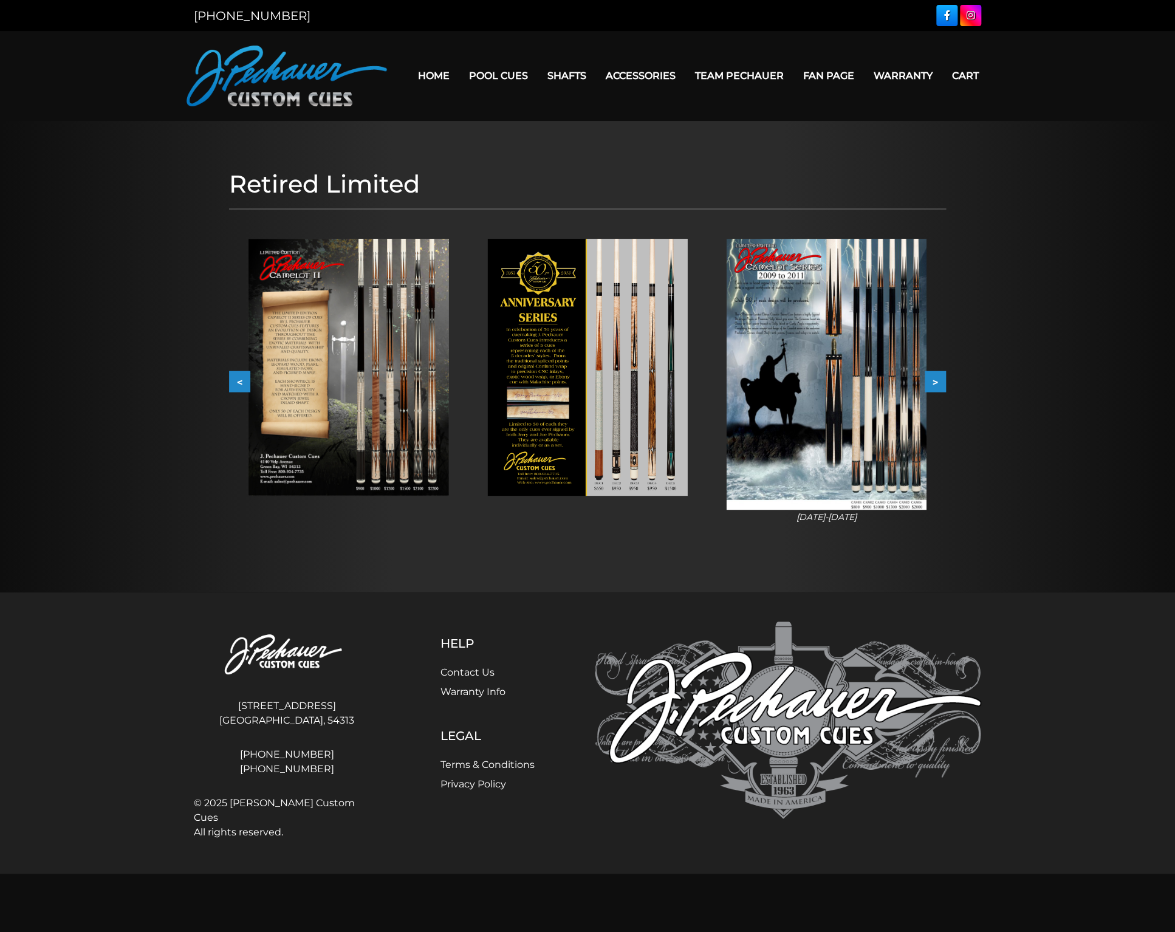
click at [940, 379] on button ">" at bounding box center [935, 381] width 21 height 21
